Goal: Information Seeking & Learning: Find specific fact

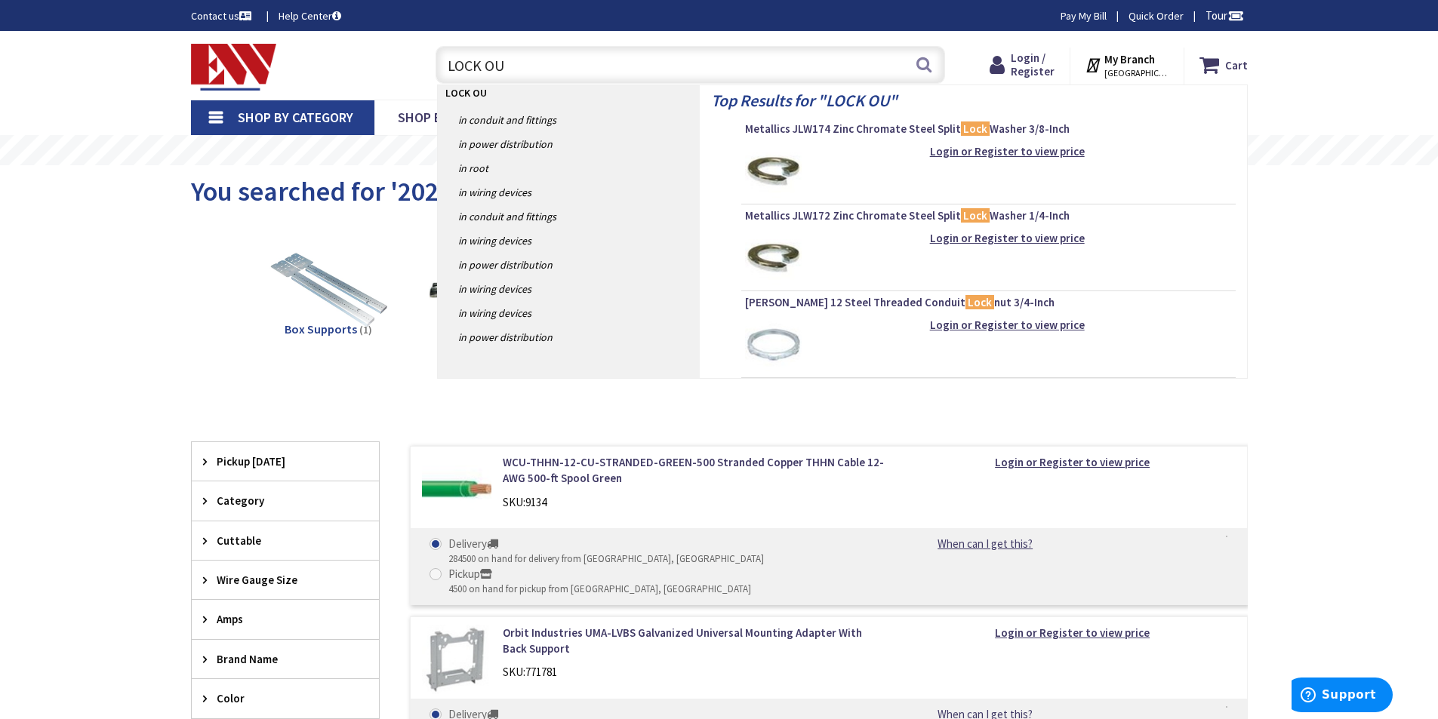
type input "LOCK OUT"
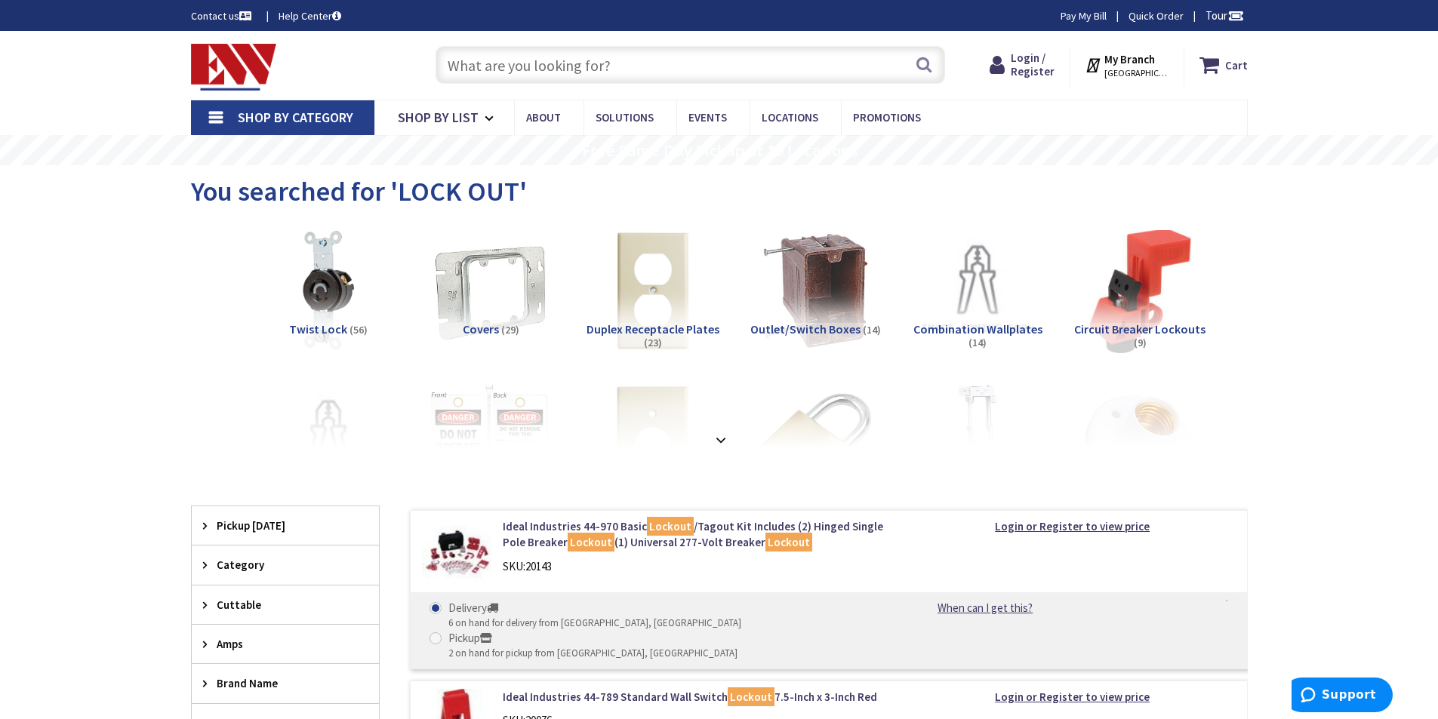
type input "[PERSON_NAME] Playground, [STREET_ADDRESS][US_STATE]"
paste input "CABLO-10"
type input "CABLO-10"
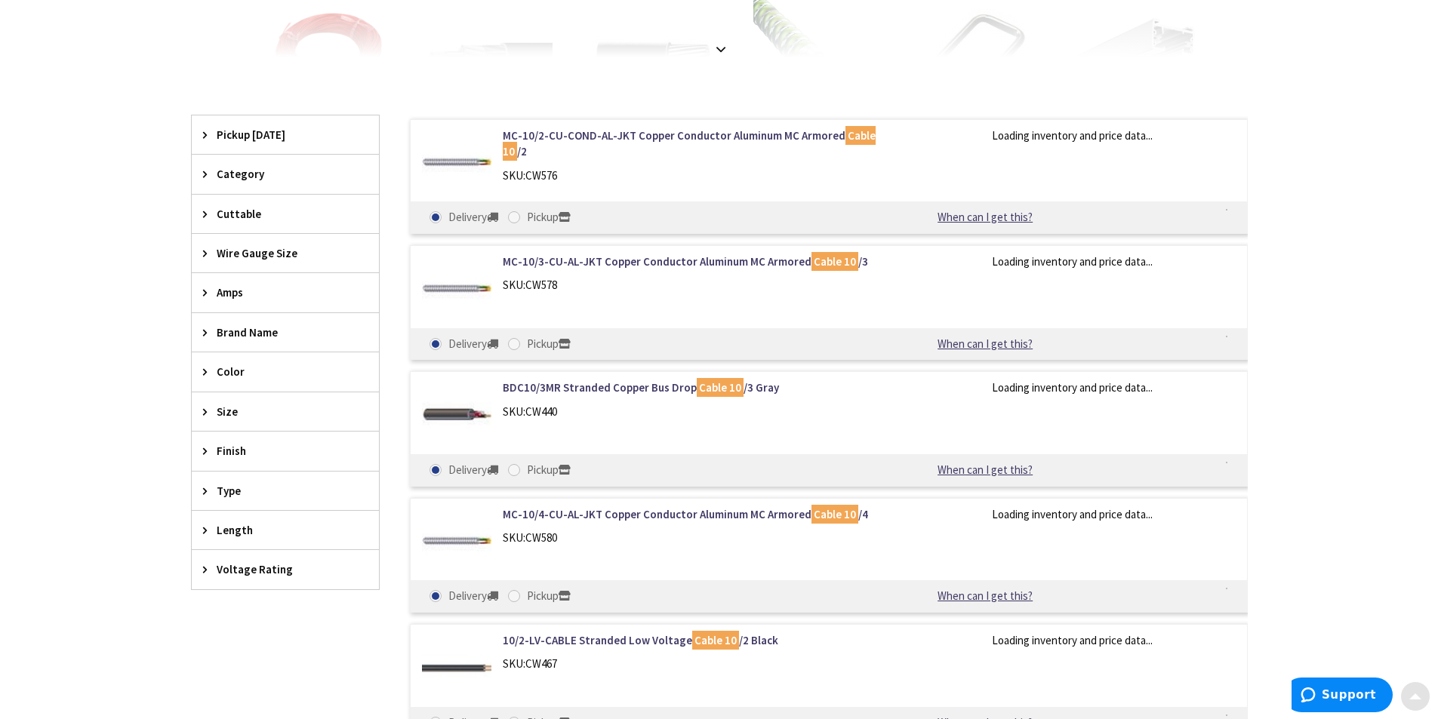
scroll to position [806, 0]
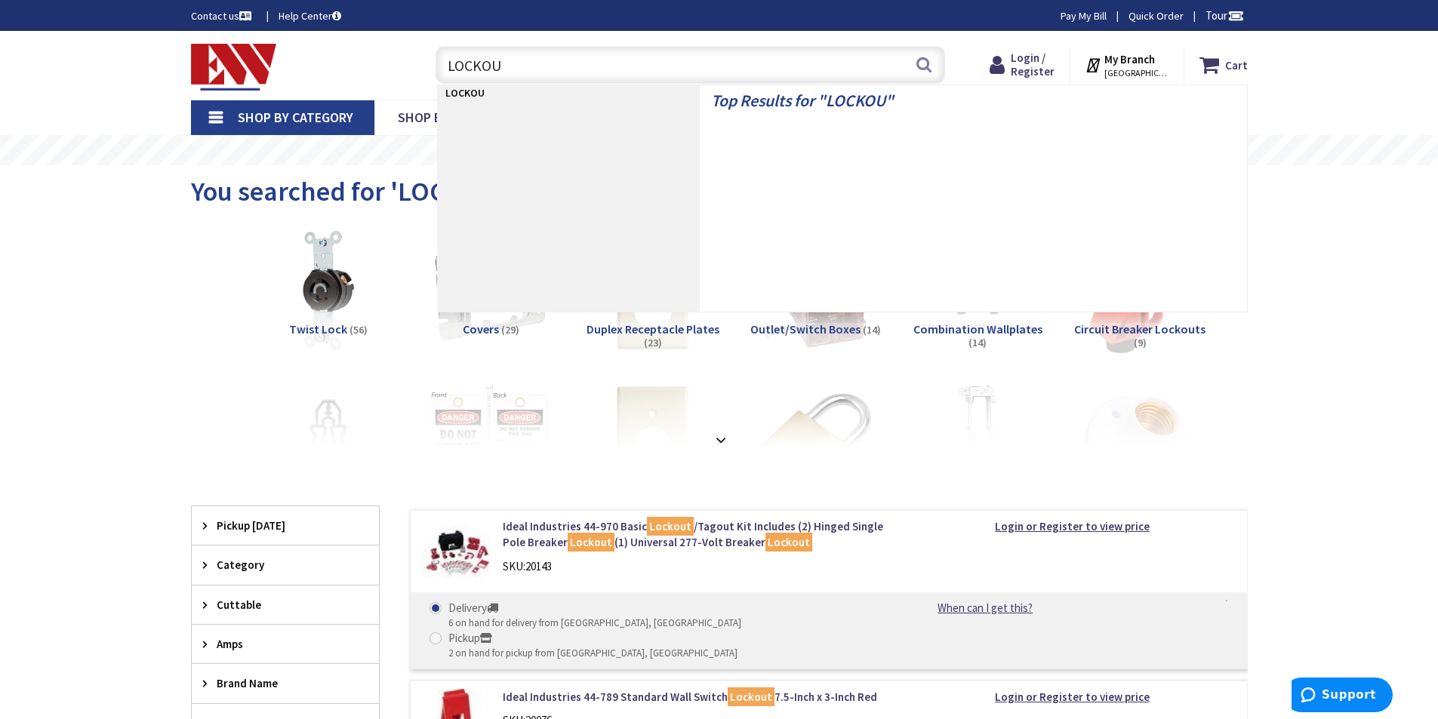
type input "LOCKOUT"
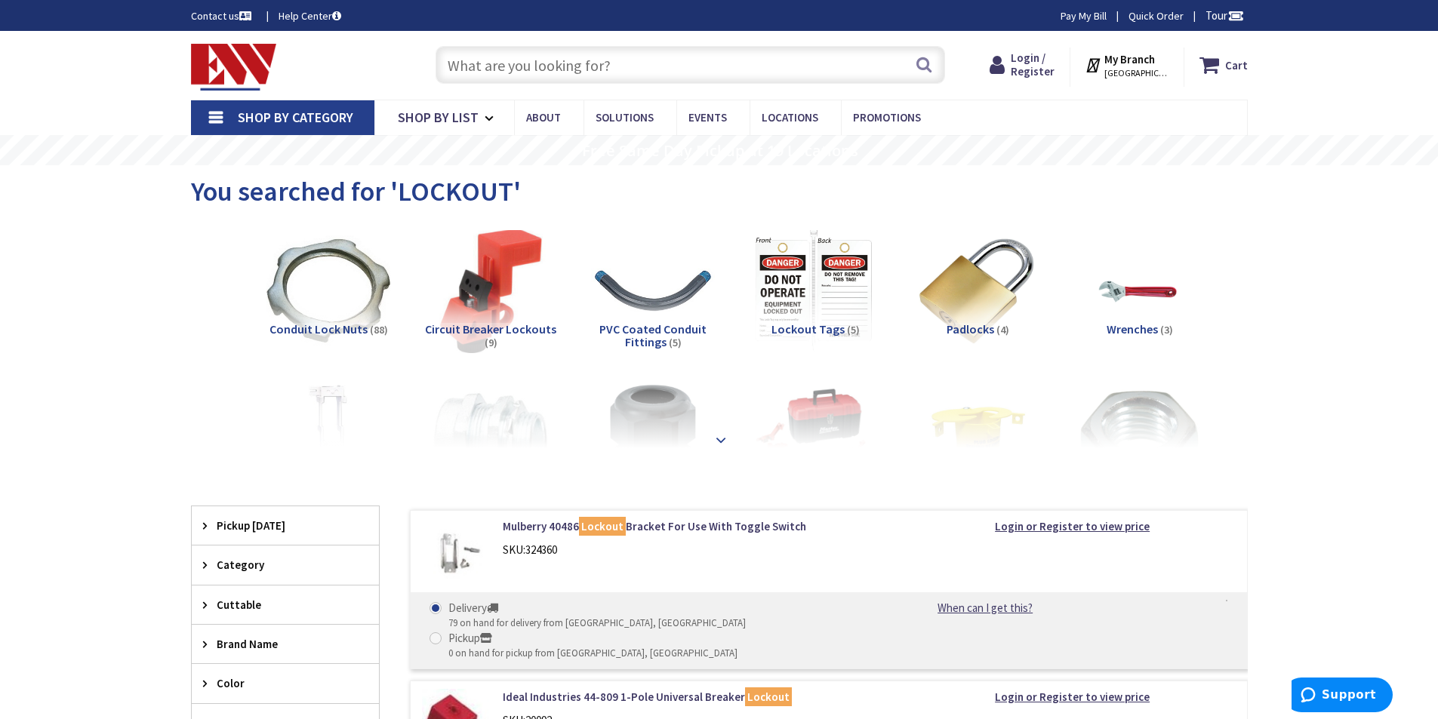
click at [722, 440] on strong at bounding box center [721, 440] width 18 height 17
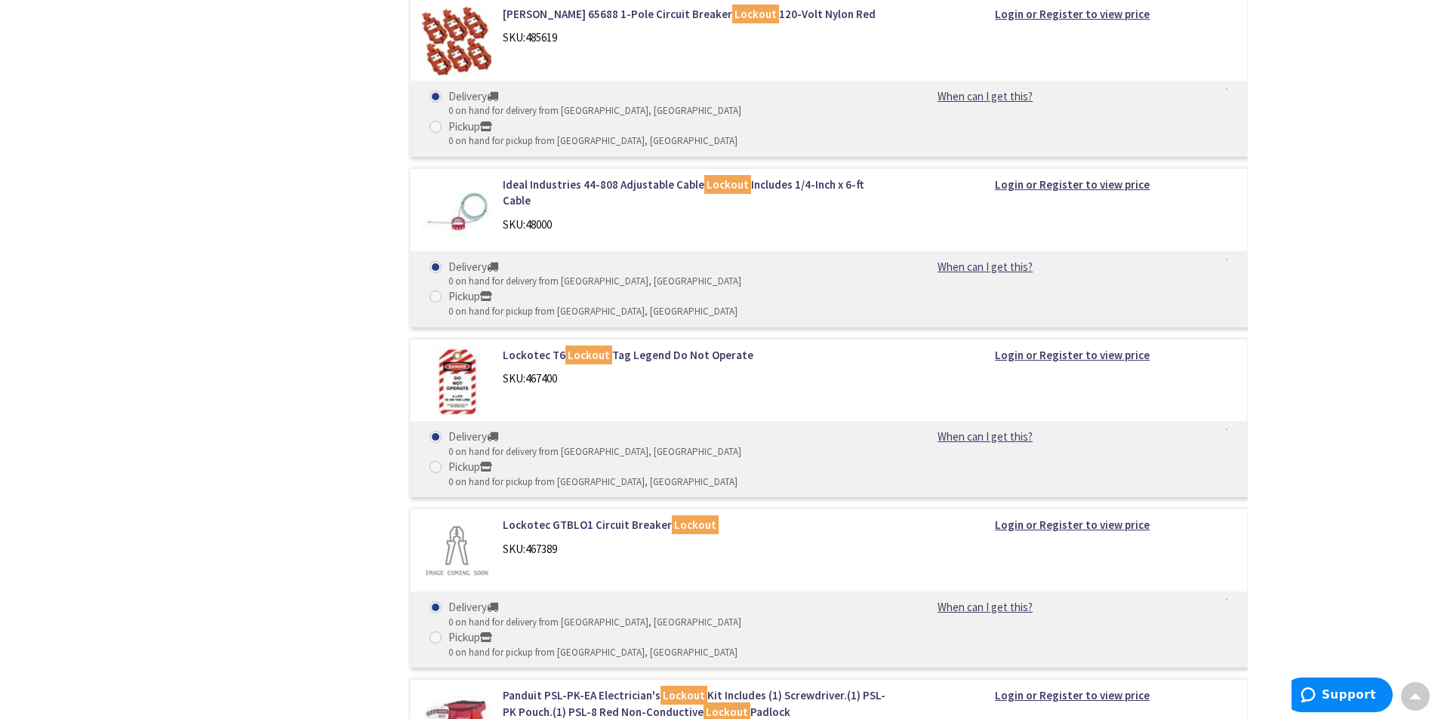
scroll to position [3523, 0]
